Goal: Find specific page/section: Find specific page/section

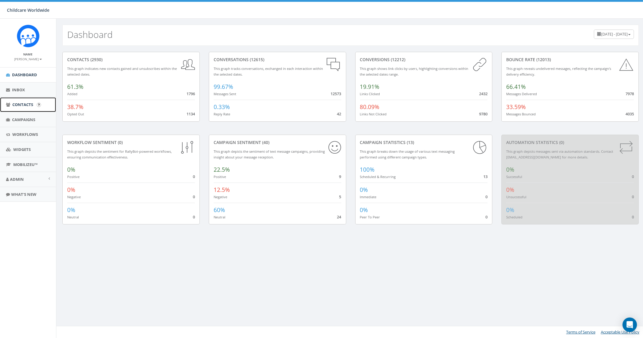
click at [21, 103] on span "Contacts" at bounding box center [22, 104] width 21 height 5
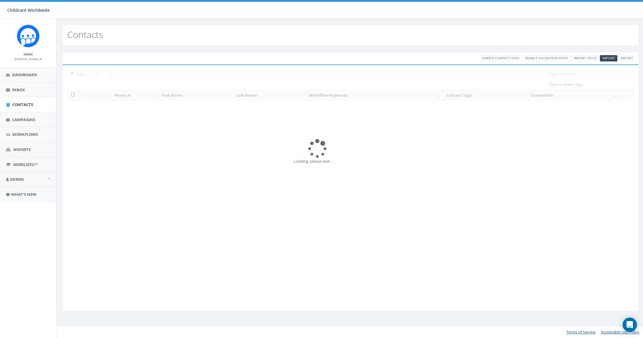
select select
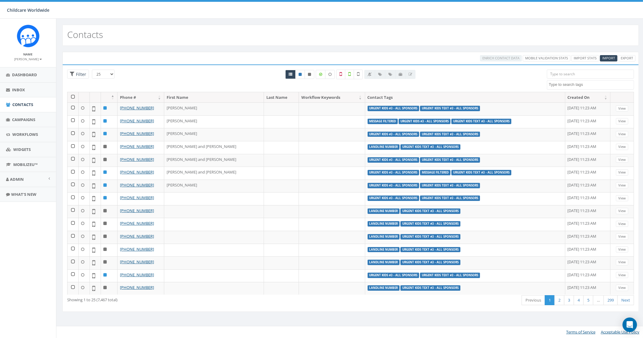
click at [573, 77] on input "search" at bounding box center [590, 74] width 87 height 9
paste input "Scott and Carolyn Arnold"
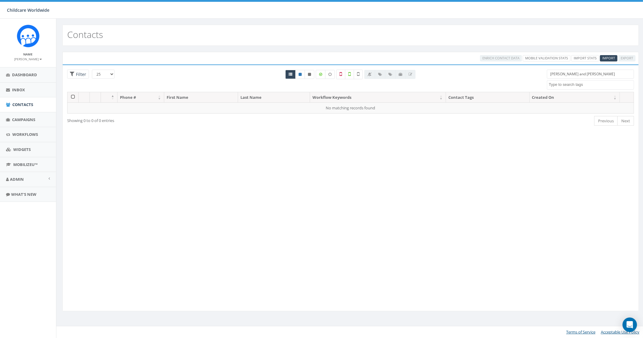
drag, startPoint x: 597, startPoint y: 73, endPoint x: 583, endPoint y: 75, distance: 14.9
click at [583, 75] on input "Scott and Carolyn Arnold" at bounding box center [590, 74] width 87 height 9
drag, startPoint x: 588, startPoint y: 76, endPoint x: 532, endPoint y: 72, distance: 55.9
click at [524, 76] on div "25 50 100 Filter All 0 contact(s) on current page All 7467 contact(s) filtered …" at bounding box center [351, 81] width 576 height 22
paste input "123338"
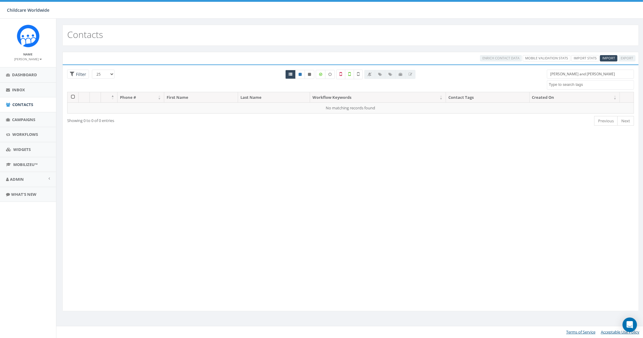
type input "123338"
drag, startPoint x: 568, startPoint y: 73, endPoint x: 552, endPoint y: 72, distance: 16.3
click at [552, 72] on input "123338" at bounding box center [590, 74] width 87 height 9
click at [550, 74] on input "123338" at bounding box center [590, 74] width 87 height 9
drag, startPoint x: 570, startPoint y: 74, endPoint x: 545, endPoint y: 72, distance: 24.8
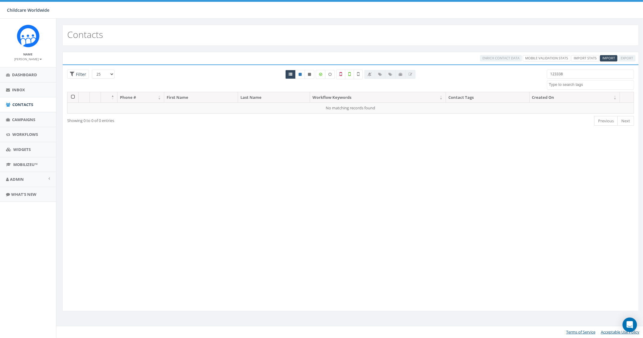
click at [545, 72] on div "123338 Clean Water Text #1 Donor EOY Final Clean Water Text #1 GoFundMe #1 Dono…" at bounding box center [591, 80] width 96 height 20
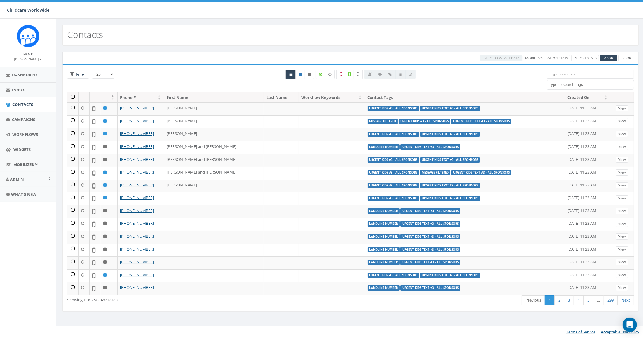
click at [581, 77] on input "search" at bounding box center [590, 74] width 87 height 9
paste input "563) 663-8886"
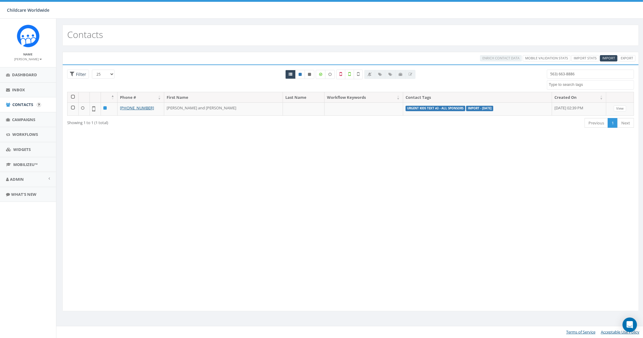
type input "563) 663-8886"
